Goal: Find specific page/section: Find specific page/section

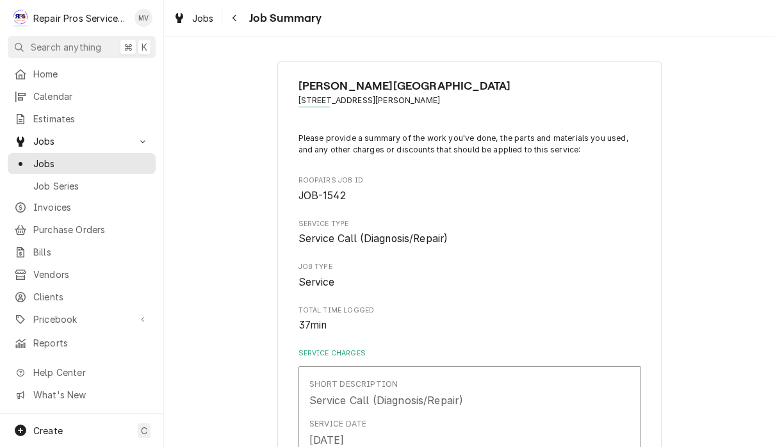
scroll to position [1336, 0]
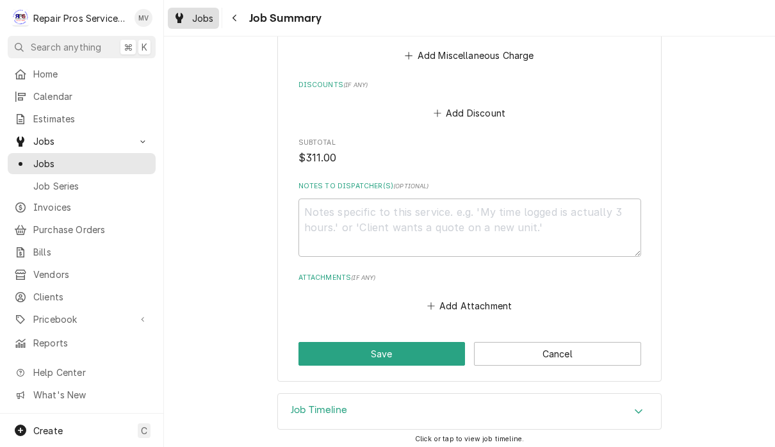
click at [208, 23] on span "Jobs" at bounding box center [203, 18] width 22 height 13
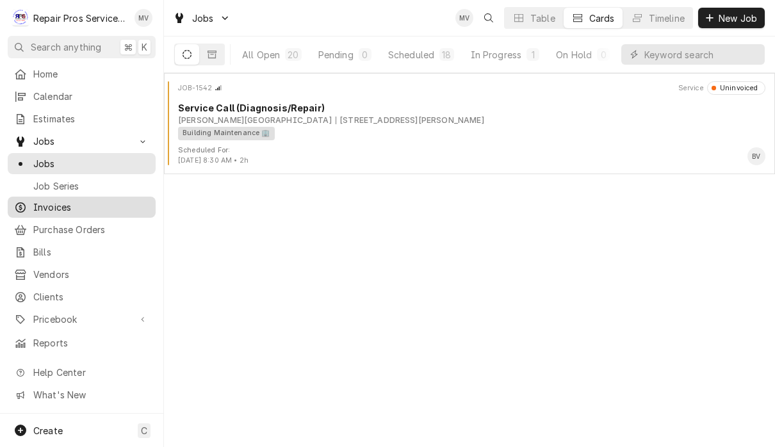
click at [76, 204] on span "Invoices" at bounding box center [91, 207] width 116 height 13
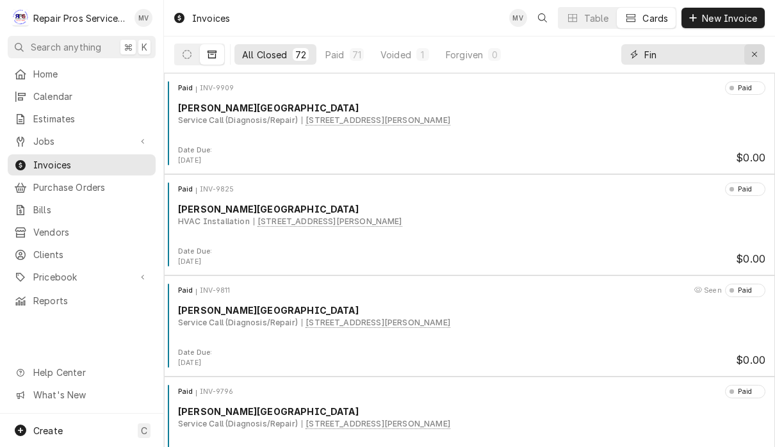
click at [752, 58] on icon "Erase input" at bounding box center [755, 54] width 7 height 9
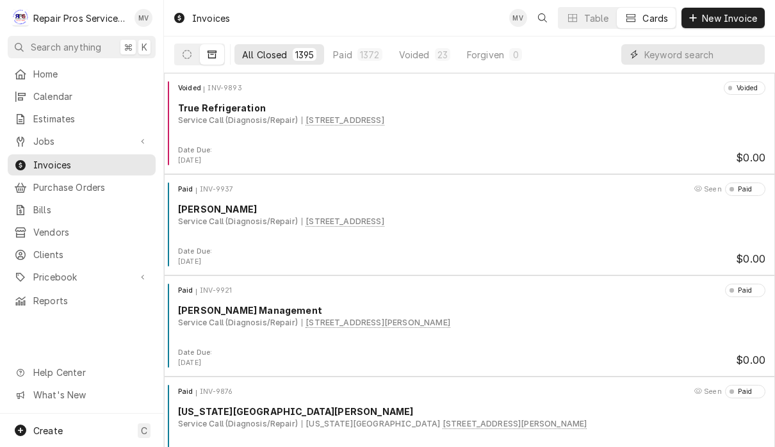
type input "S"
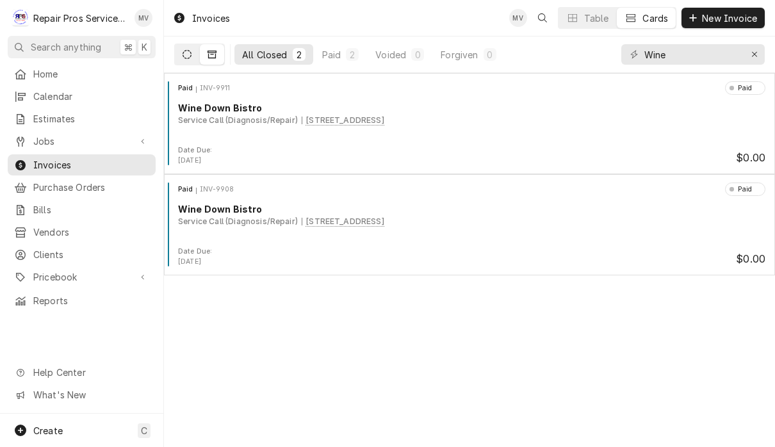
click at [195, 53] on button "Dynamic Content Wrapper" at bounding box center [187, 54] width 24 height 21
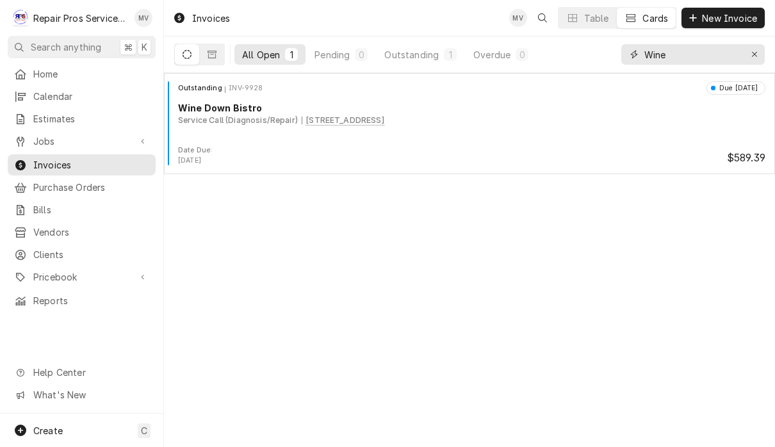
click at [716, 54] on input "Wine" at bounding box center [693, 54] width 96 height 21
type input "W"
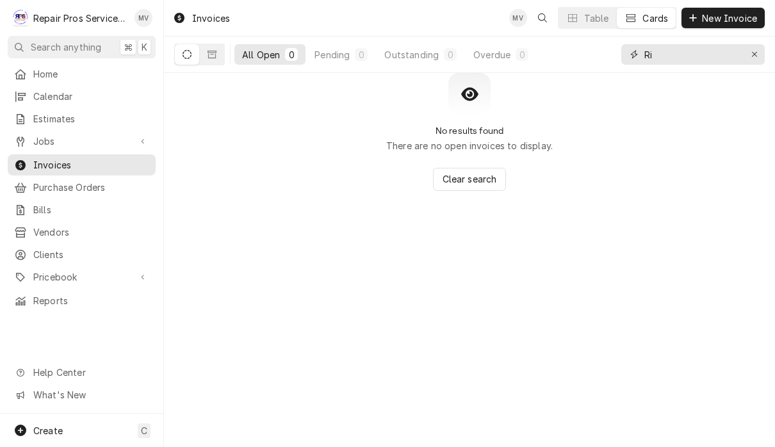
type input "R"
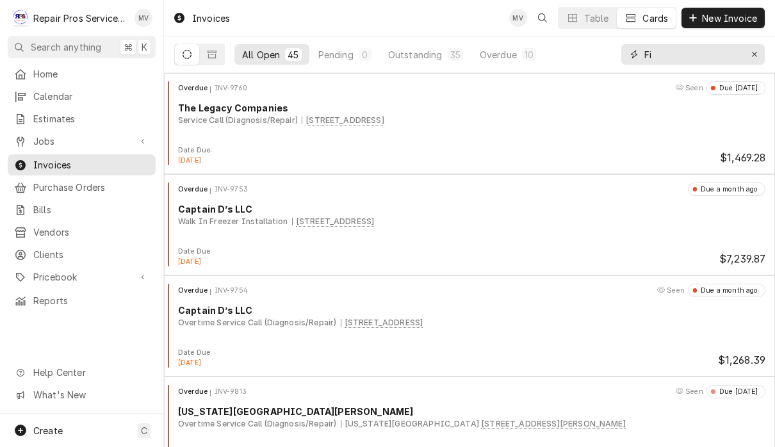
type input "Fin"
